Goal: Transaction & Acquisition: Book appointment/travel/reservation

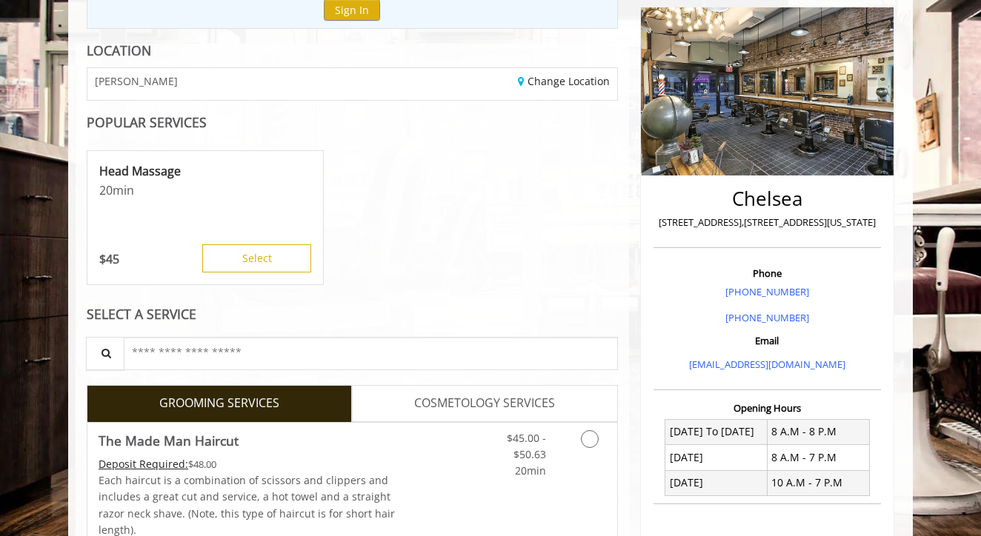
scroll to position [181, 0]
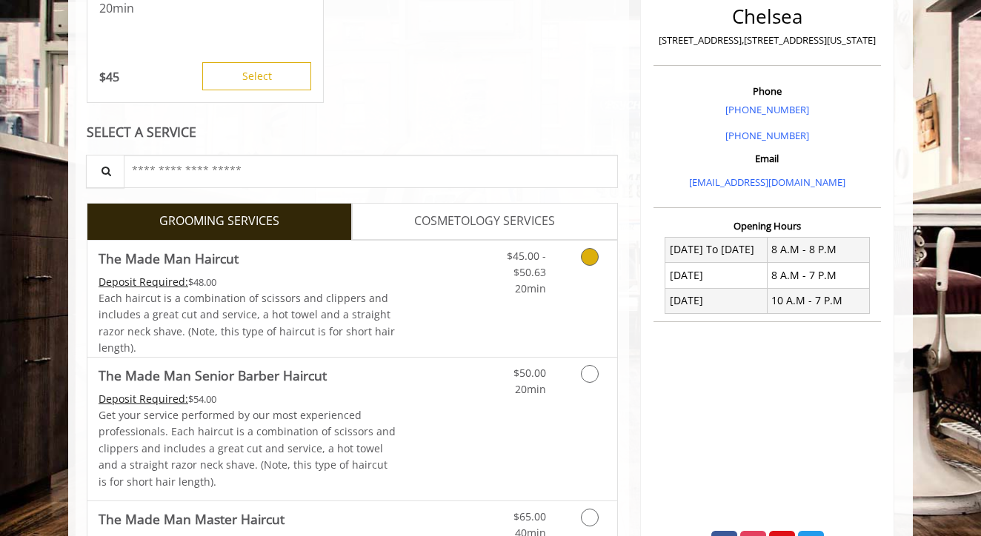
click at [363, 280] on div "Deposit Required: $48.00" at bounding box center [248, 282] width 298 height 16
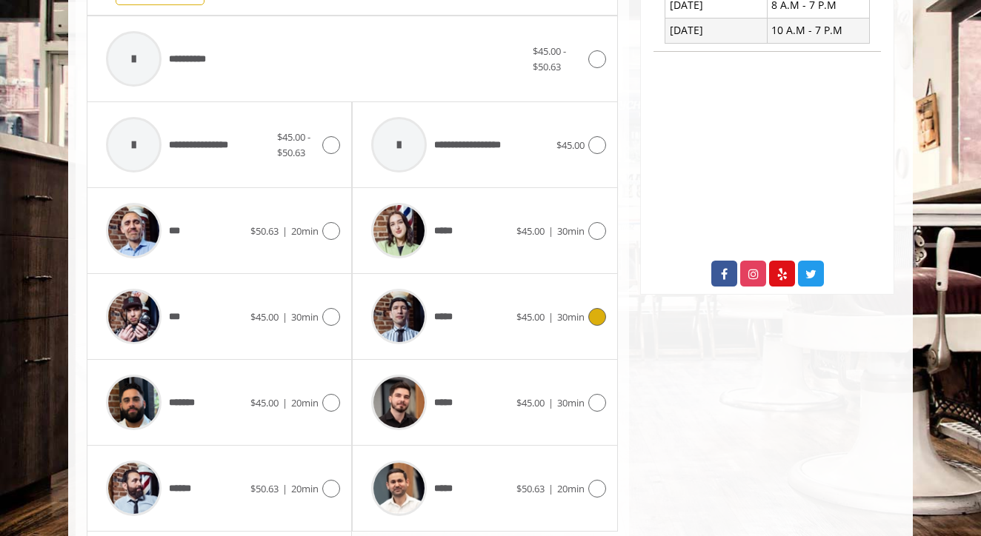
scroll to position [651, 0]
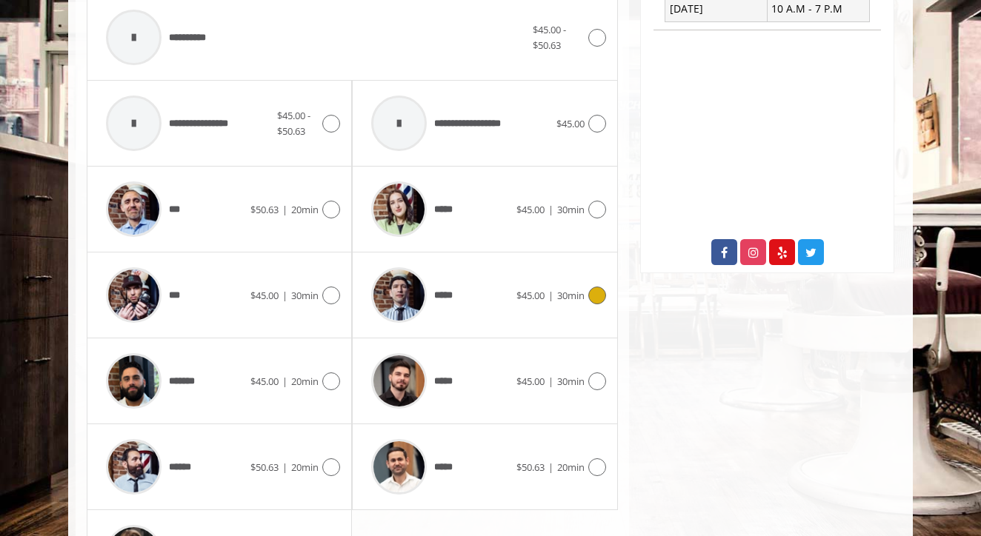
click at [489, 294] on div "*****" at bounding box center [440, 295] width 152 height 70
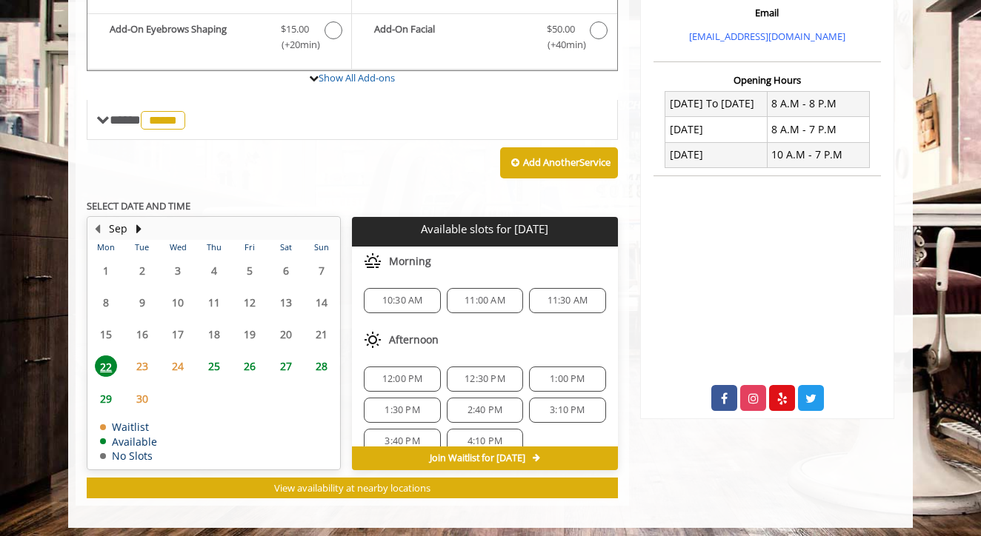
scroll to position [504, 0]
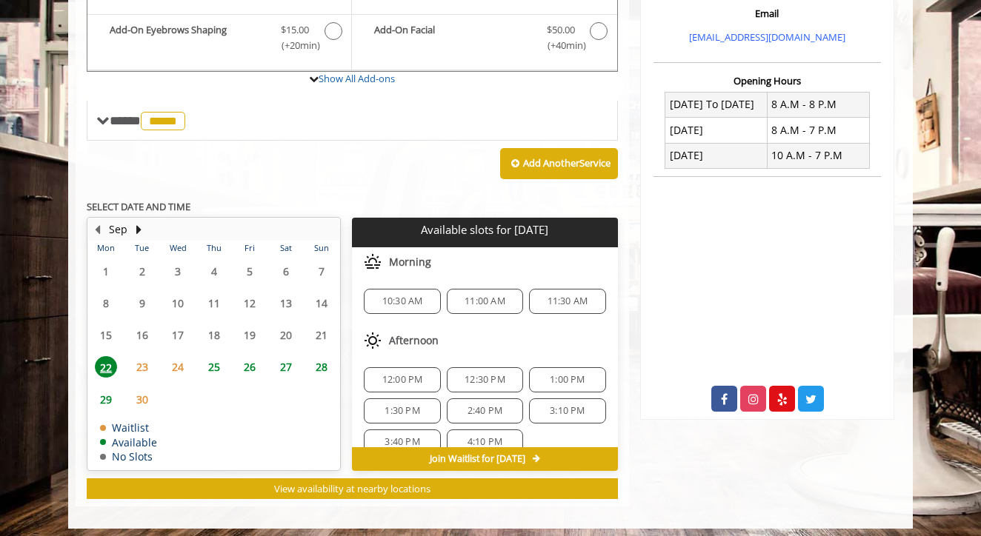
click at [148, 358] on span "23" at bounding box center [142, 366] width 22 height 21
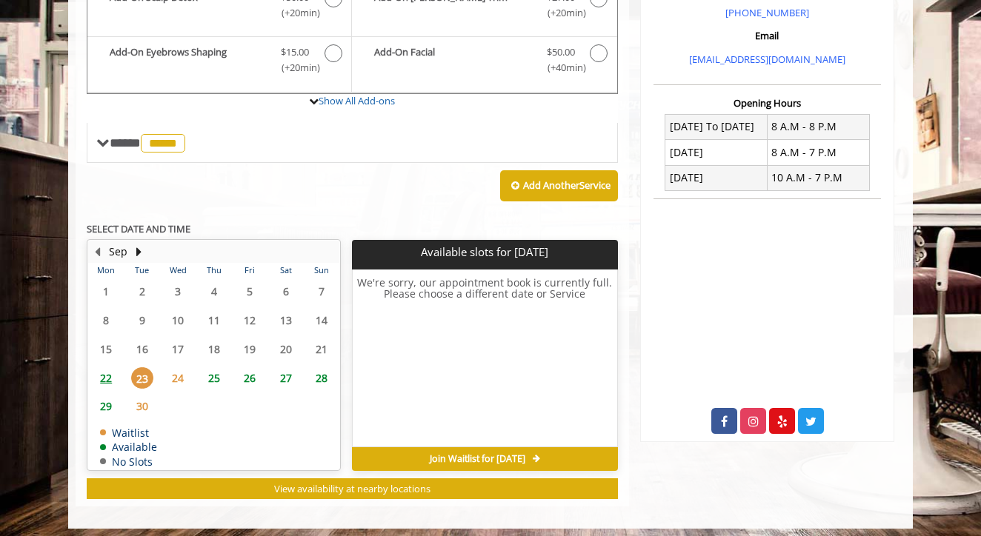
click at [182, 368] on span "24" at bounding box center [178, 378] width 22 height 21
click at [215, 370] on span "25" at bounding box center [214, 378] width 22 height 21
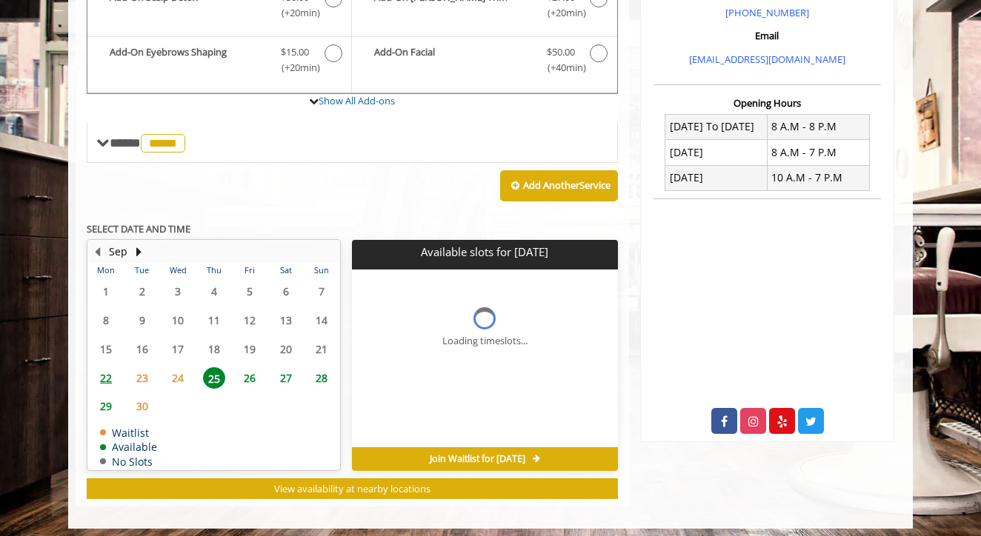
scroll to position [504, 0]
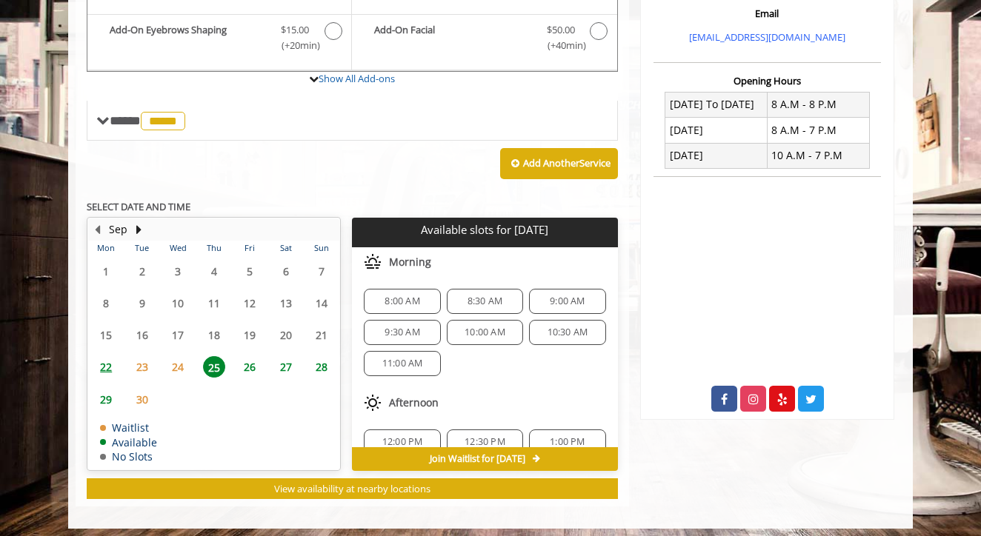
click at [104, 365] on span "22" at bounding box center [106, 366] width 22 height 21
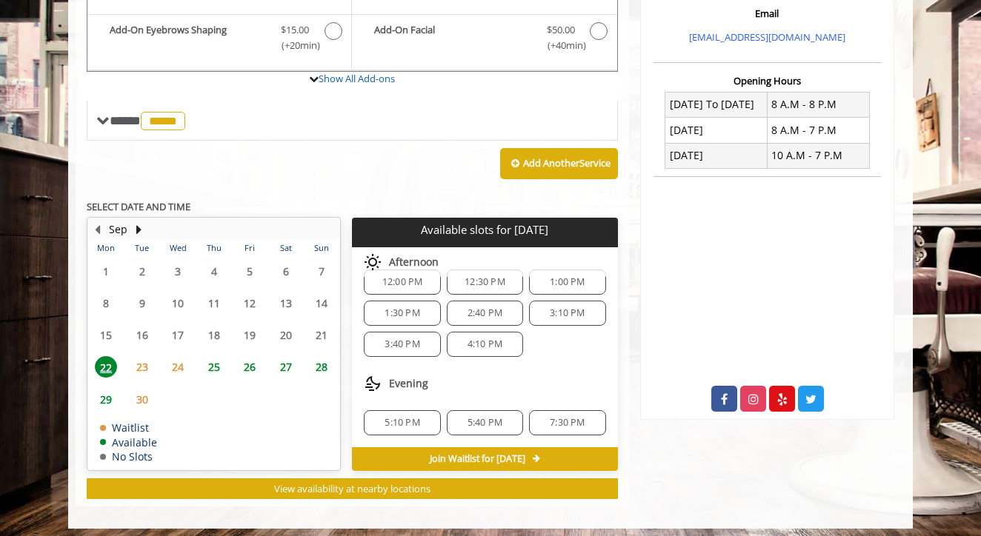
click at [490, 339] on span "4:10 PM" at bounding box center [485, 345] width 35 height 12
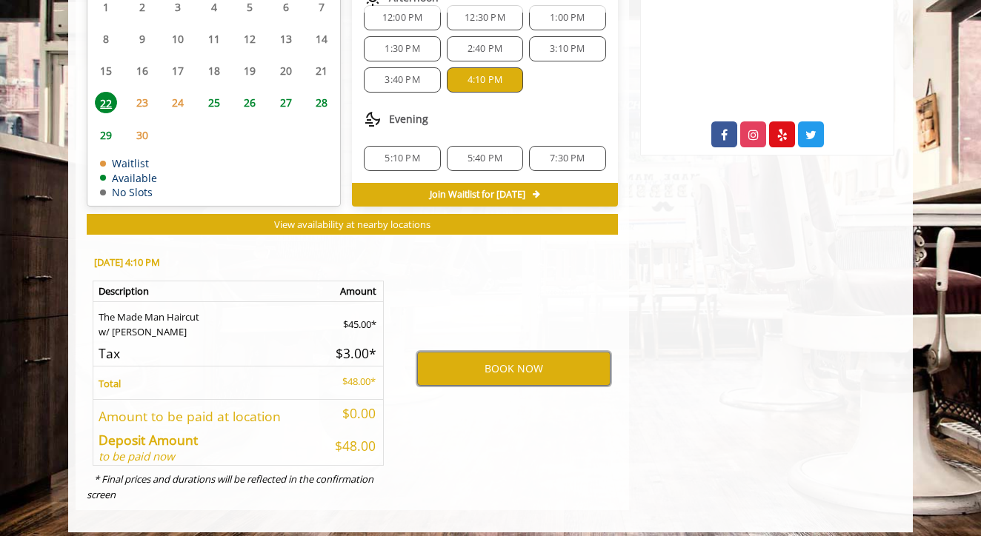
scroll to position [768, 0]
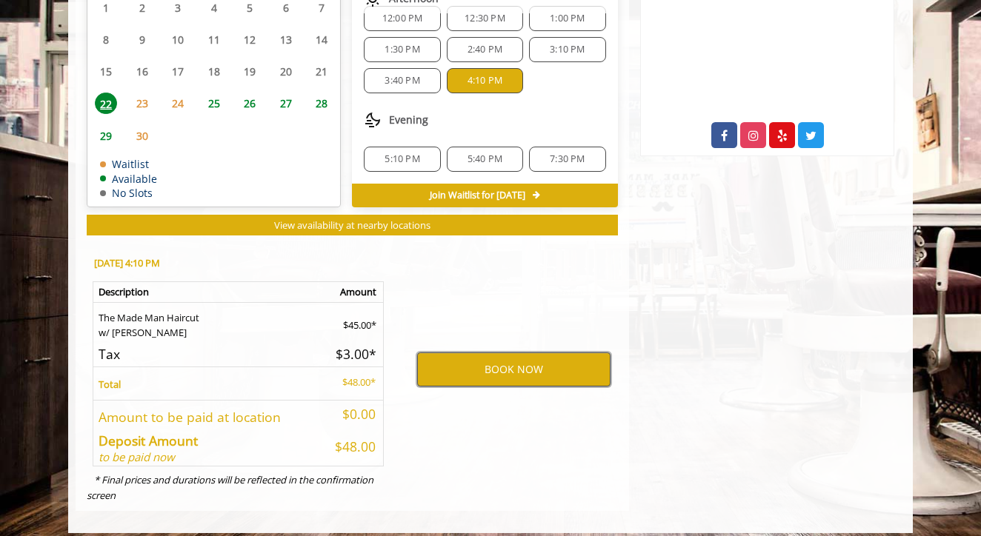
click at [491, 353] on button "BOOK NOW" at bounding box center [513, 370] width 193 height 34
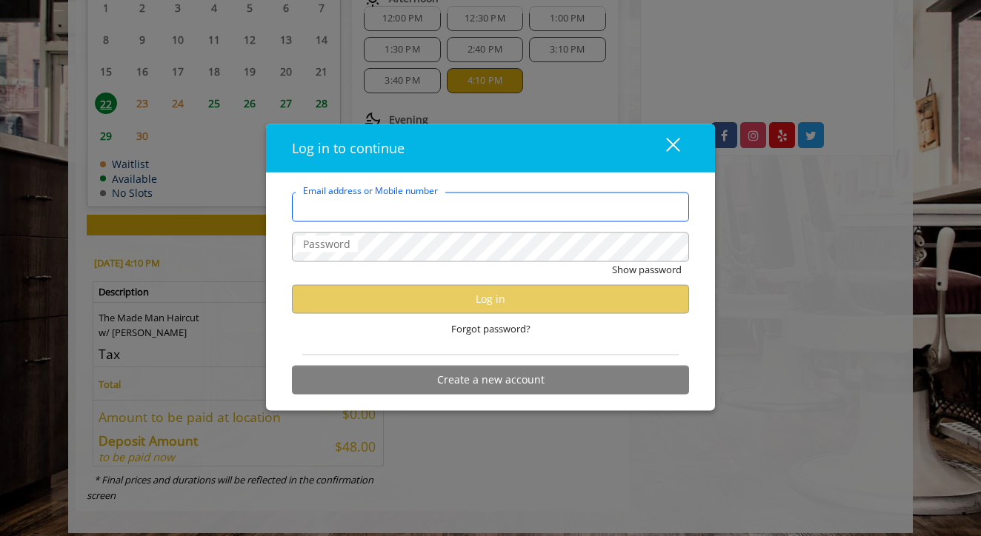
type input "**********"
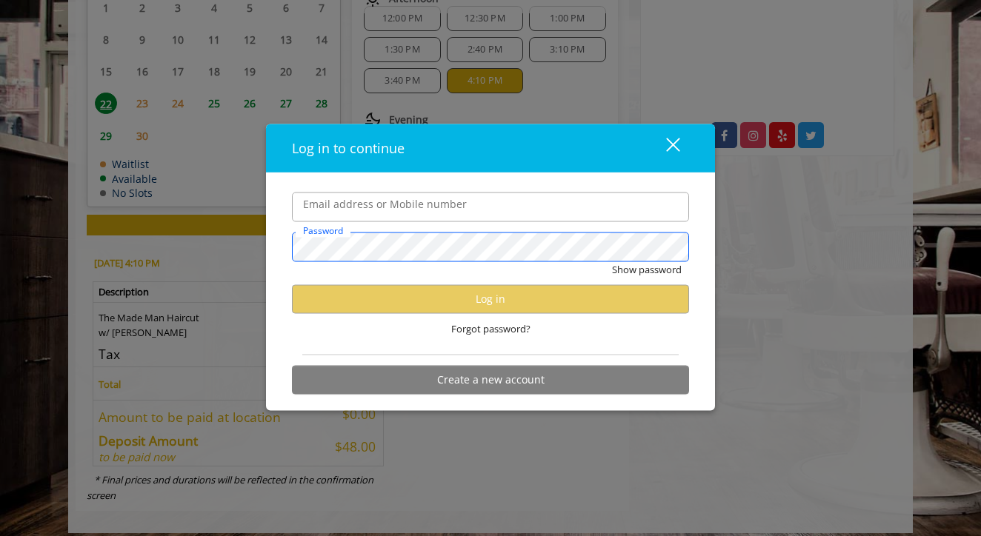
click at [646, 270] on button "Show password" at bounding box center [647, 270] width 70 height 16
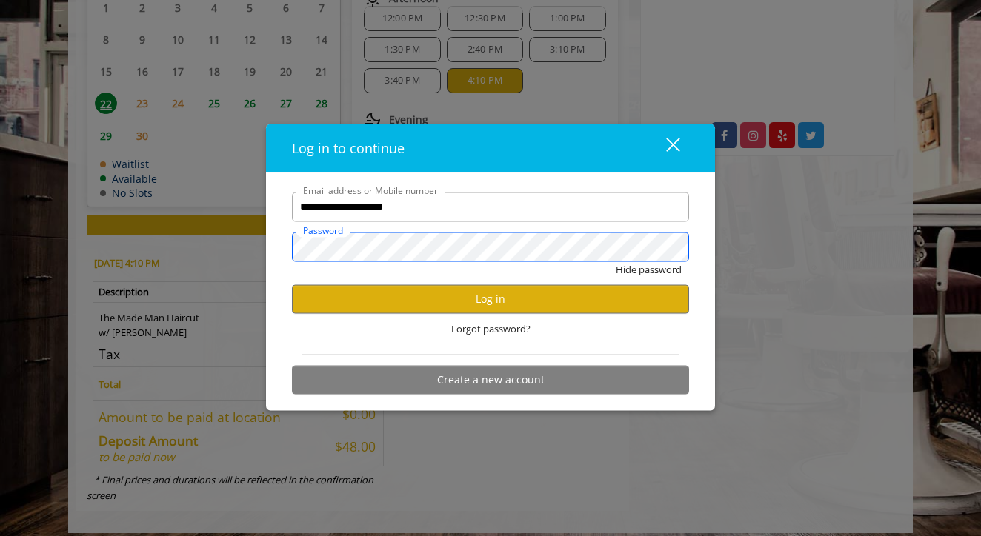
scroll to position [0, 0]
click at [466, 299] on button "Log in" at bounding box center [490, 299] width 397 height 29
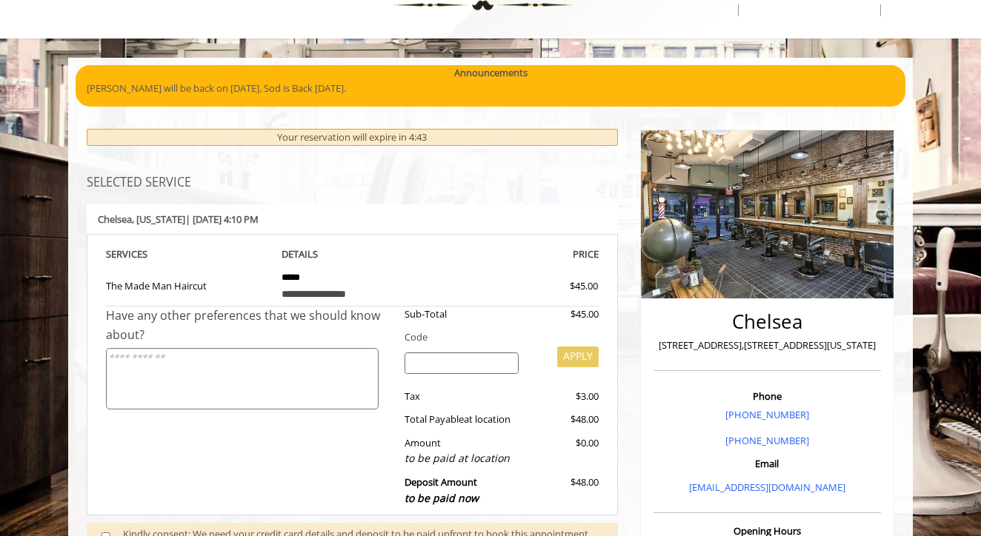
scroll to position [53, 0]
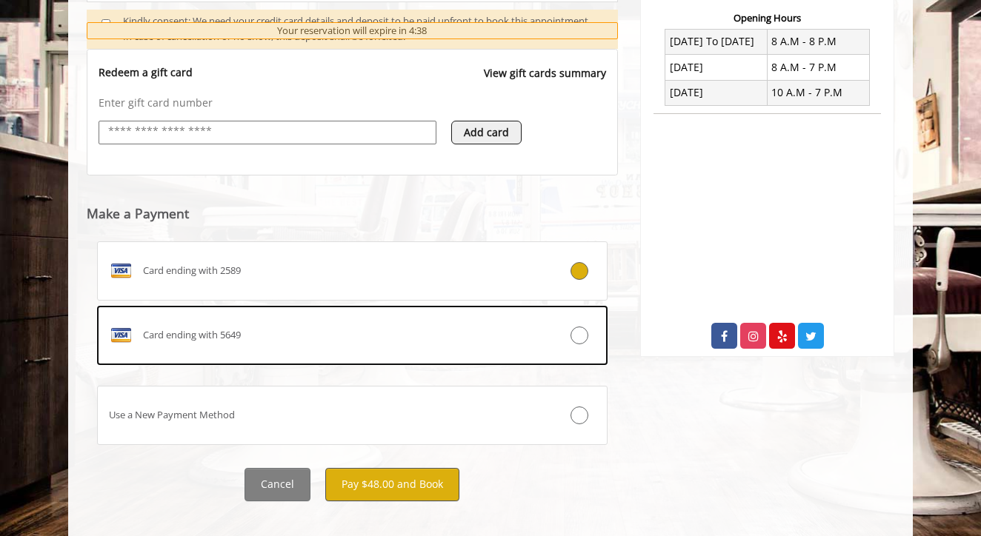
click at [370, 474] on button "Pay $48.00 and Book" at bounding box center [392, 484] width 134 height 33
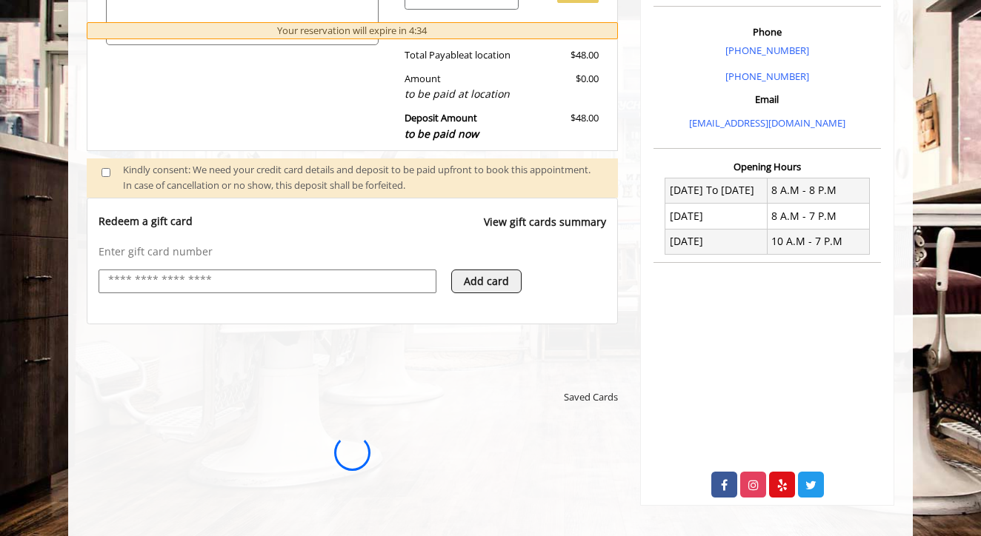
scroll to position [0, 0]
